Goal: Task Accomplishment & Management: Use online tool/utility

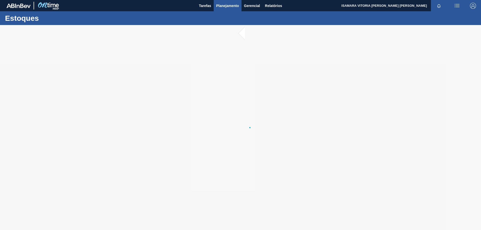
click at [227, 5] on span "Planejamento" at bounding box center [227, 6] width 23 height 6
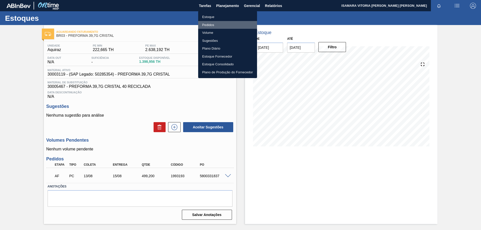
click at [208, 24] on li "Pedidos" at bounding box center [227, 25] width 59 height 8
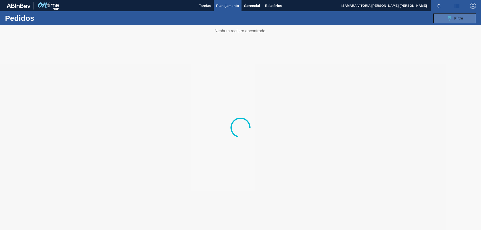
click at [448, 16] on icon "089F7B8B-B2A5-4AFE-B5C0-19BA573D28AC" at bounding box center [449, 18] width 6 height 6
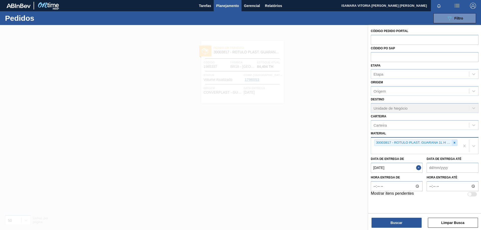
click at [453, 144] on icon at bounding box center [455, 143] width 4 height 4
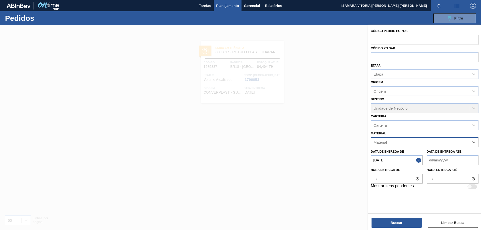
paste input "30030691"
type input "30030691"
click at [421, 151] on div "30030691 - TAMPA PLAST INNOVA GCA ZERO NIV24" at bounding box center [425, 154] width 108 height 9
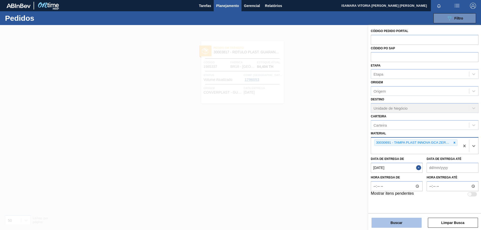
click at [399, 222] on button "Buscar" at bounding box center [396, 223] width 50 height 10
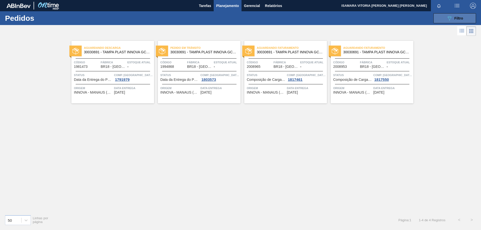
drag, startPoint x: 477, startPoint y: 16, endPoint x: 472, endPoint y: 18, distance: 5.4
click at [473, 18] on div "089F7B8B-B2A5-4AFE-B5C0-19BA573D28AC Filtro Código Pedido Portal Códido PO SAP …" at bounding box center [279, 18] width 399 height 15
click at [472, 18] on button "089F7B8B-B2A5-4AFE-B5C0-19BA573D28AC Filtro" at bounding box center [454, 18] width 43 height 10
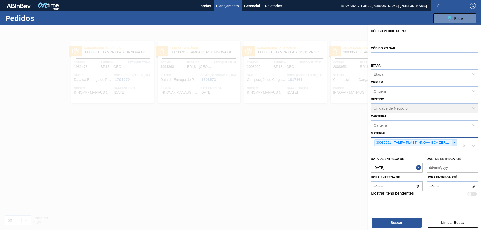
click at [455, 145] on div at bounding box center [455, 143] width 6 height 6
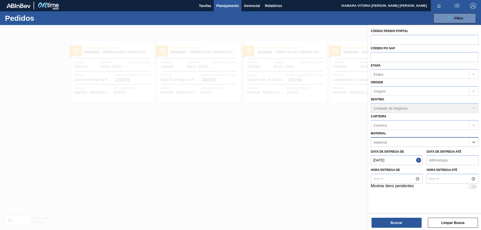
paste input "20002466"
type input "20002466"
click at [424, 153] on div "20002466 - ROT NECK BC 1L VBI IN65 21 CX120MIL" at bounding box center [425, 154] width 108 height 9
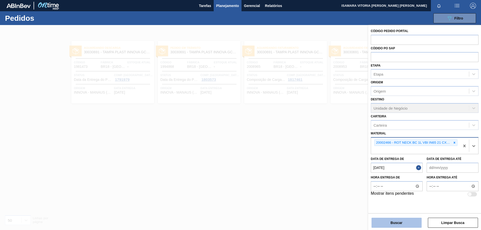
click at [405, 226] on button "Buscar" at bounding box center [396, 223] width 50 height 10
